Goal: Transaction & Acquisition: Book appointment/travel/reservation

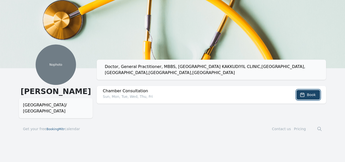
click at [311, 92] on span "Book" at bounding box center [311, 94] width 9 height 5
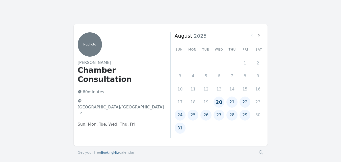
click at [220, 102] on button "20" at bounding box center [219, 102] width 11 height 11
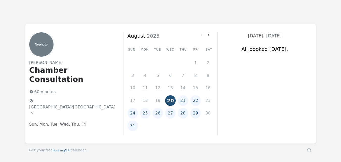
click at [183, 102] on button "21" at bounding box center [183, 100] width 11 height 11
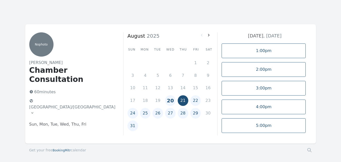
click at [195, 103] on button "22" at bounding box center [196, 100] width 11 height 11
click at [131, 113] on button "24" at bounding box center [133, 113] width 11 height 11
click at [146, 114] on button "25" at bounding box center [145, 113] width 11 height 11
click at [155, 114] on button "26" at bounding box center [158, 113] width 11 height 11
click at [169, 116] on button "27" at bounding box center [170, 113] width 11 height 11
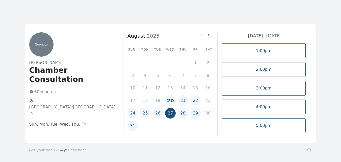
click at [181, 114] on button "28" at bounding box center [183, 113] width 11 height 11
click at [196, 115] on button "29" at bounding box center [196, 113] width 11 height 11
click at [185, 103] on button "21" at bounding box center [183, 100] width 11 height 11
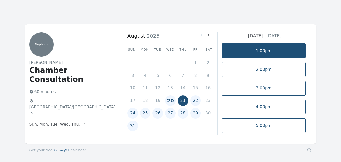
click at [265, 56] on link "1:00pm" at bounding box center [264, 50] width 84 height 15
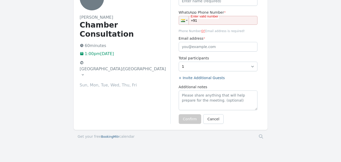
scroll to position [51, 0]
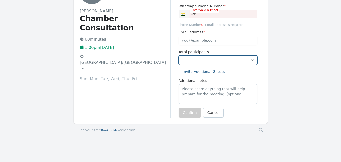
click at [213, 60] on select "1 2" at bounding box center [218, 60] width 79 height 10
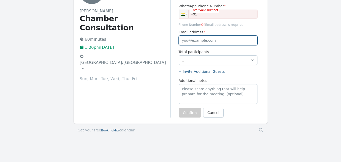
click at [213, 40] on input "Email address *" at bounding box center [218, 41] width 79 height 10
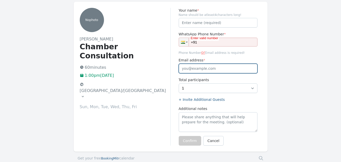
scroll to position [0, 0]
